Goal: Information Seeking & Learning: Check status

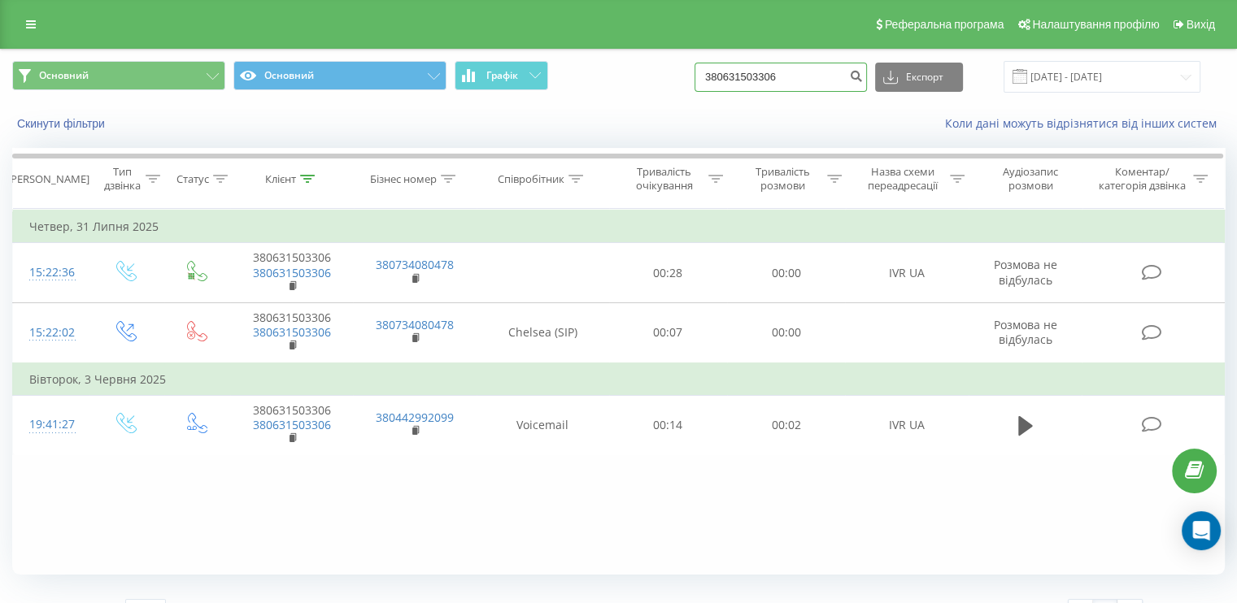
drag, startPoint x: 800, startPoint y: 74, endPoint x: 719, endPoint y: 72, distance: 81.3
click at [719, 72] on input "380631503306" at bounding box center [780, 77] width 172 height 29
paste input "4888314818"
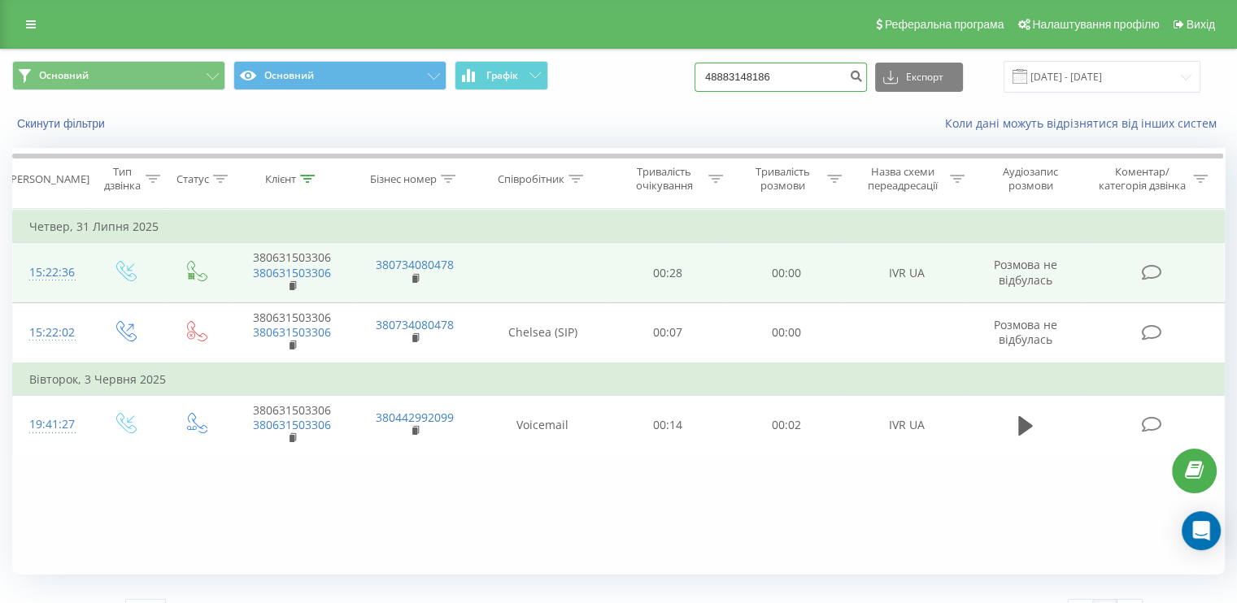
type input "48883148186"
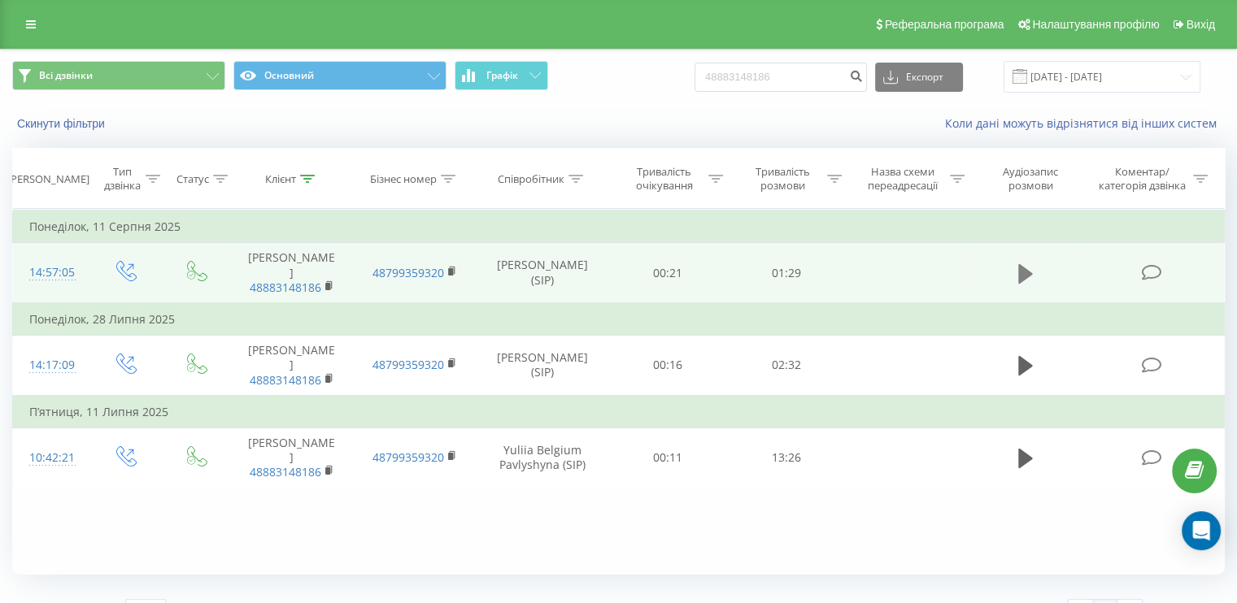
click at [1025, 268] on icon at bounding box center [1025, 273] width 15 height 20
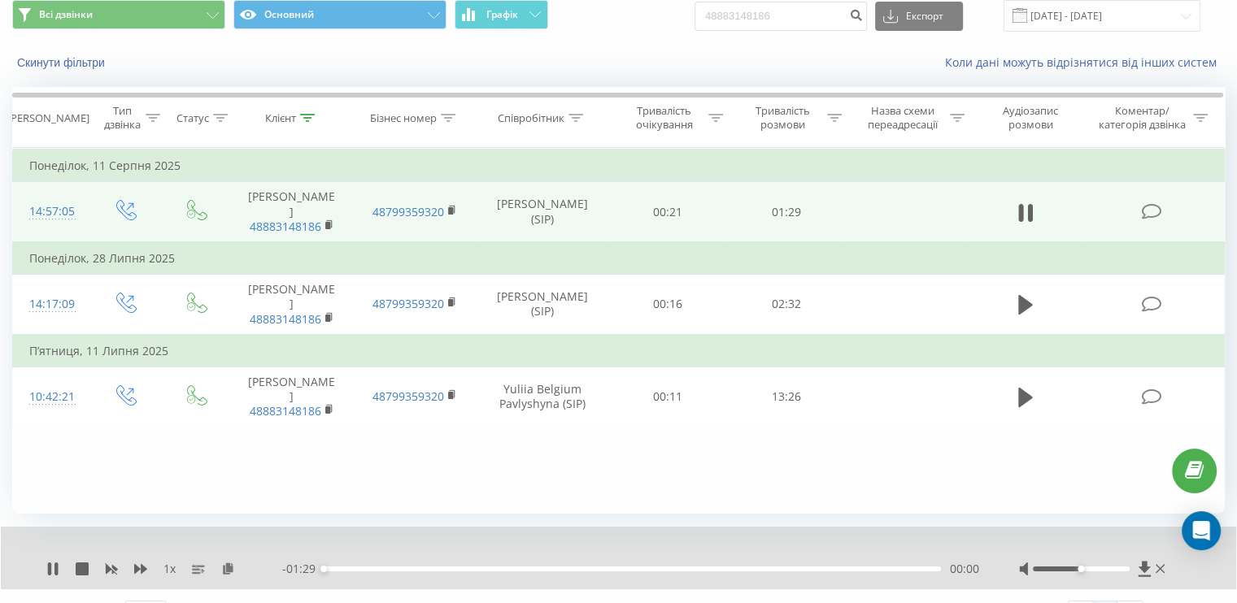
scroll to position [94, 0]
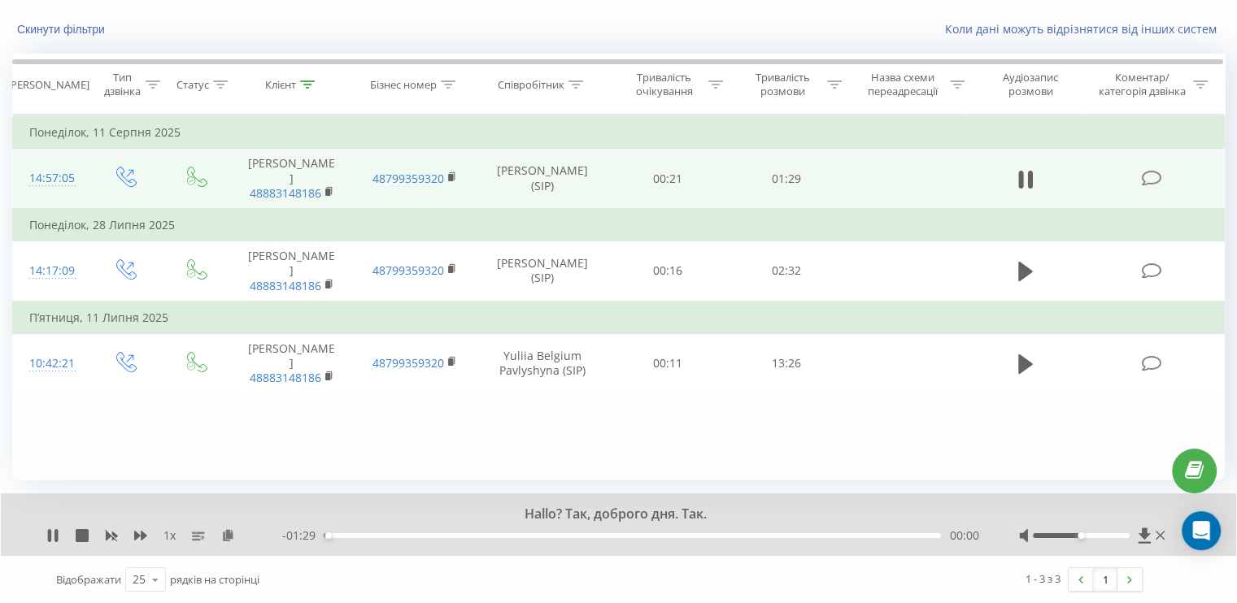
click at [177, 537] on div "1 x" at bounding box center [164, 536] width 236 height 16
click at [169, 534] on span "1 x" at bounding box center [169, 536] width 12 height 16
click at [138, 534] on icon at bounding box center [140, 536] width 13 height 10
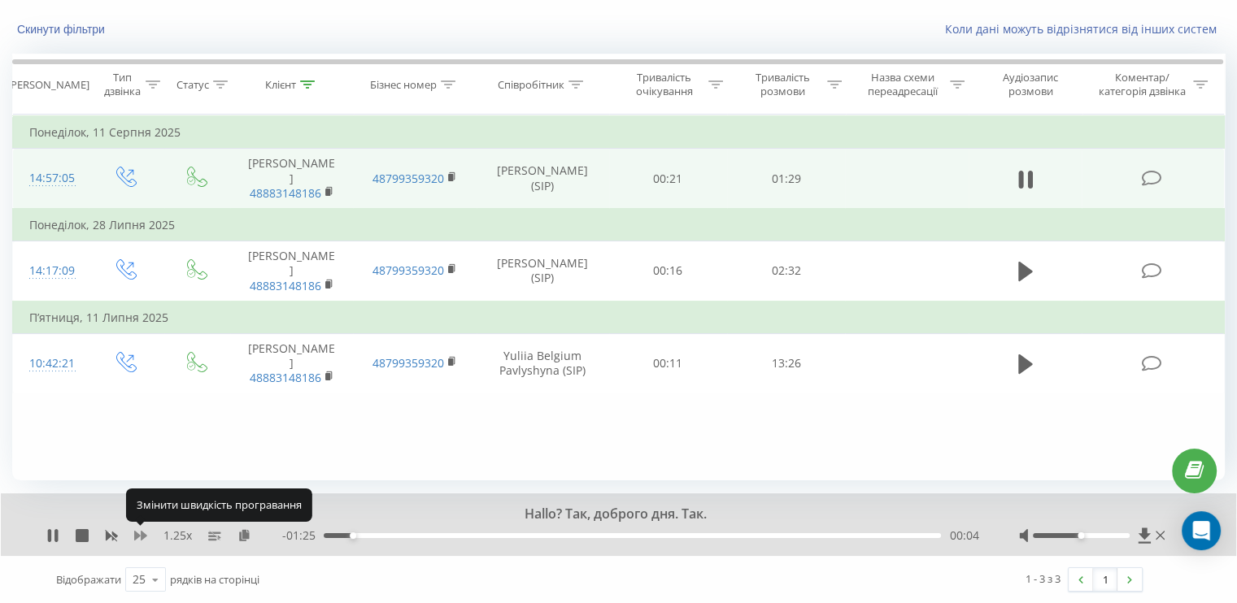
click at [138, 534] on icon at bounding box center [140, 536] width 13 height 10
